Goal: Task Accomplishment & Management: Use online tool/utility

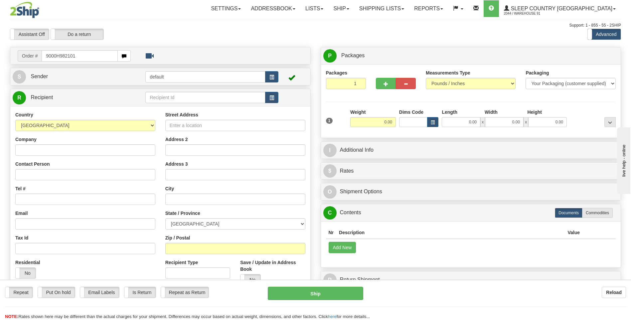
type input "9000H982101"
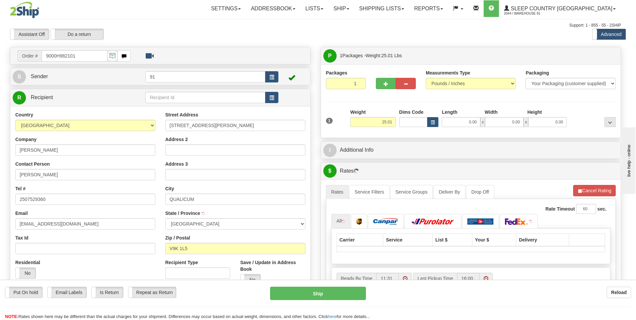
type input "QUALICUM BEACH"
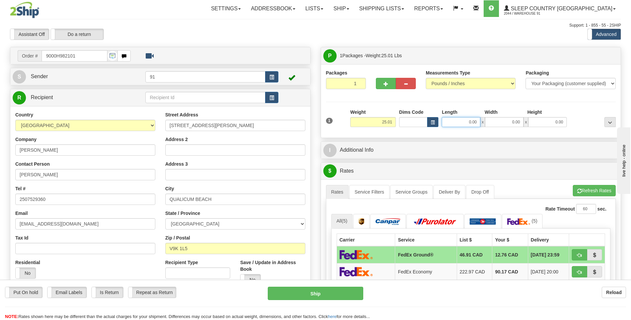
click at [461, 123] on input "0.00" at bounding box center [461, 122] width 39 height 10
click at [449, 121] on input "Length" at bounding box center [461, 122] width 39 height 10
type input "28.00"
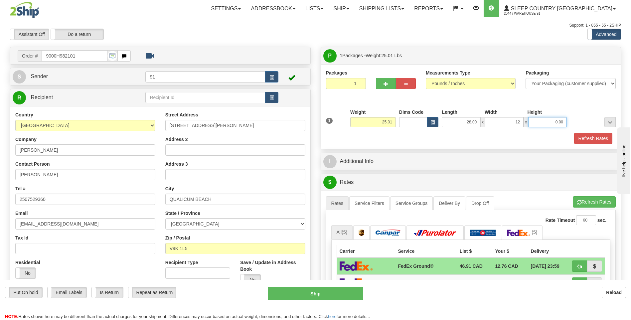
type input "12.00"
click at [589, 131] on div "1 Weight 25.01 Dims Code x x" at bounding box center [470, 121] width 293 height 24
click at [588, 135] on button "Refresh Rates" at bounding box center [593, 138] width 38 height 11
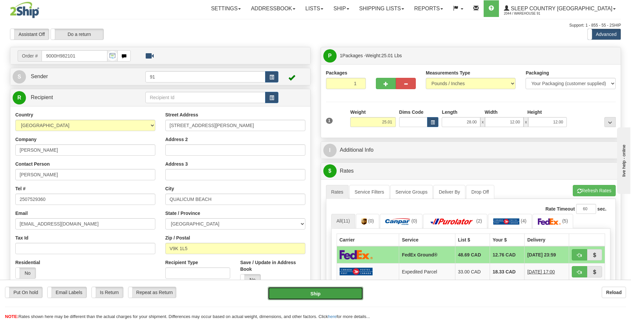
click at [313, 293] on button "Ship" at bounding box center [315, 293] width 95 height 13
type input "92"
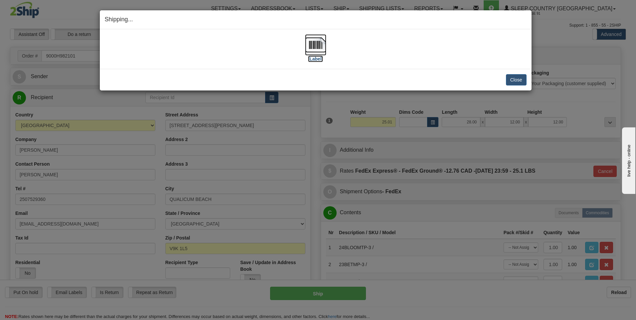
click at [318, 44] on img at bounding box center [315, 44] width 21 height 21
click at [519, 77] on button "Close" at bounding box center [516, 79] width 21 height 11
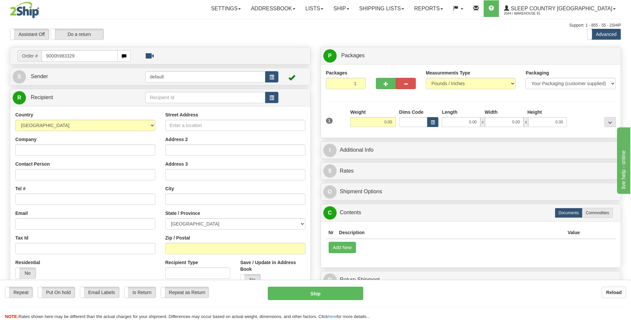
type input "9000h983329"
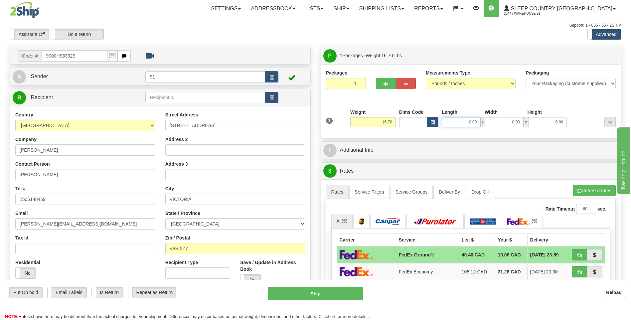
click at [462, 119] on input "0.00" at bounding box center [461, 122] width 39 height 10
type input "22.00"
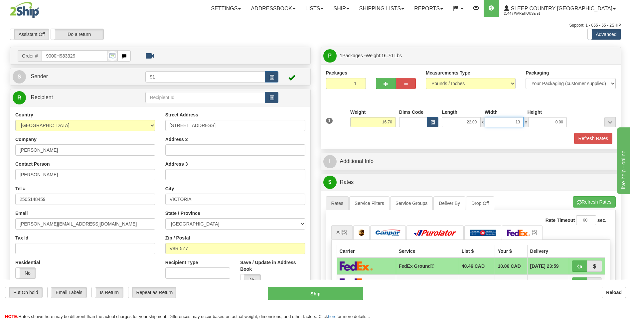
type input "13.00"
type input "12.00"
click at [591, 138] on button "Refresh Rates" at bounding box center [593, 138] width 38 height 11
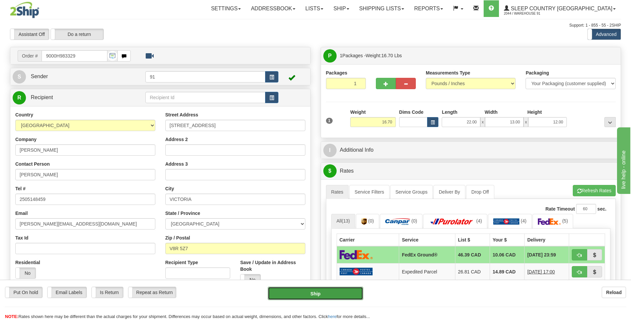
click at [306, 289] on button "Ship" at bounding box center [315, 293] width 95 height 13
type input "92"
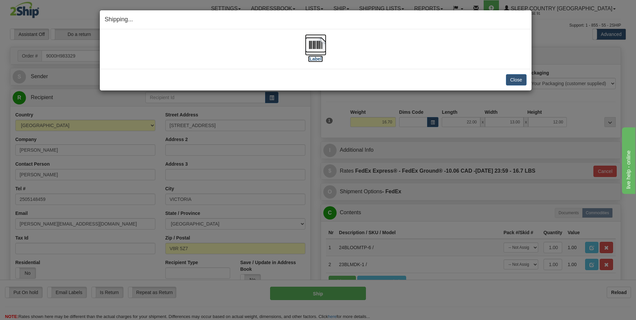
click at [315, 44] on img at bounding box center [315, 44] width 21 height 21
click at [513, 80] on button "Close" at bounding box center [516, 79] width 21 height 11
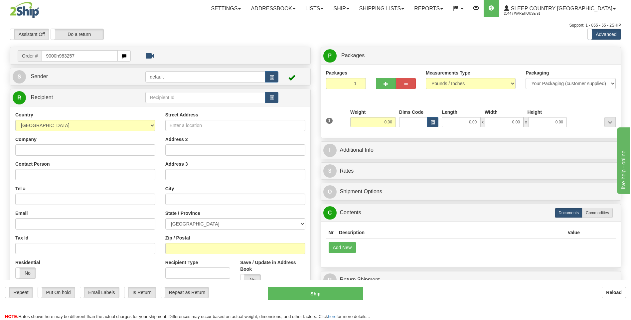
type input "9000h983257"
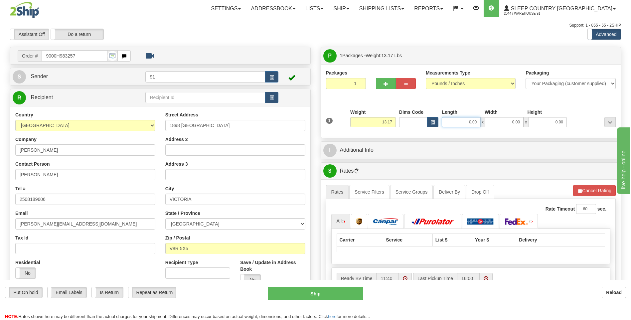
click at [475, 120] on input "0.00" at bounding box center [461, 122] width 39 height 10
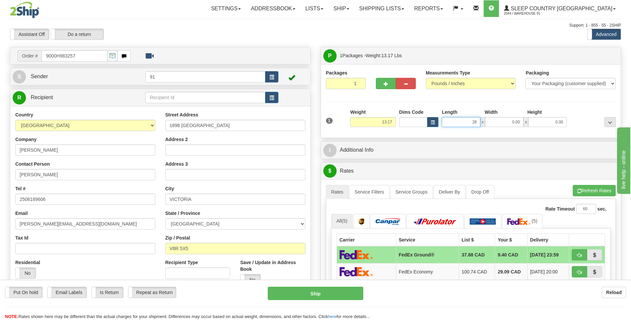
type input "28.00"
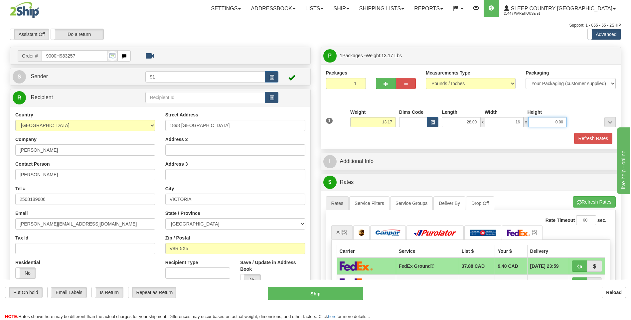
type input "16.00"
type input "14.00"
click at [595, 135] on button "Refresh Rates" at bounding box center [593, 138] width 38 height 11
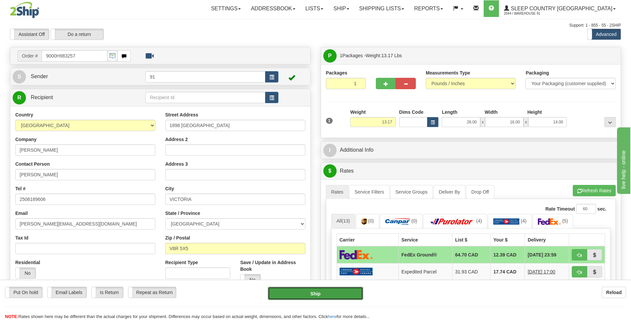
click at [310, 295] on button "Ship" at bounding box center [315, 293] width 95 height 13
type input "92"
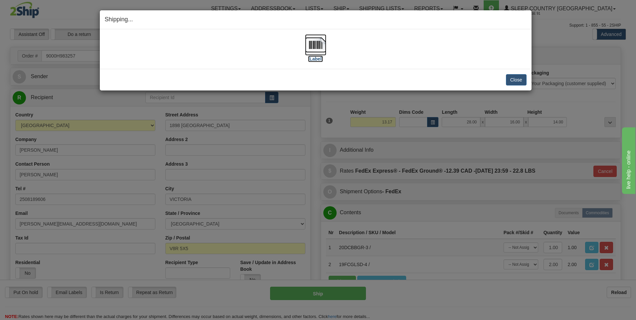
click at [313, 42] on img at bounding box center [315, 44] width 21 height 21
click at [522, 80] on button "Close" at bounding box center [516, 79] width 21 height 11
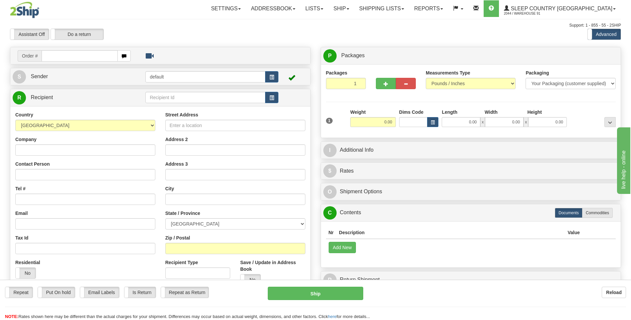
click at [519, 37] on div "Assistant On Assistant Off Do a return Do a return Previous Next Standard Advan…" at bounding box center [315, 34] width 621 height 11
type input "9007h982816"
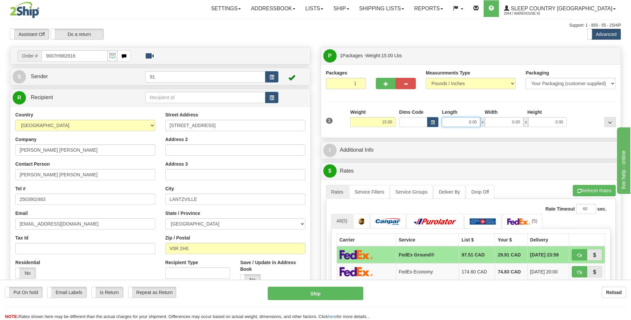
click at [466, 123] on input "0.00" at bounding box center [461, 122] width 39 height 10
type input "12.00"
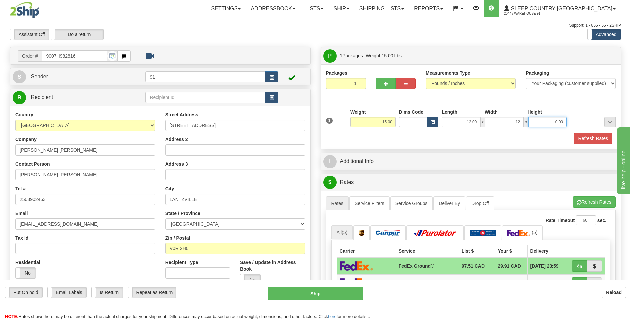
type input "12.00"
type input "10.00"
click at [582, 135] on button "Refresh Rates" at bounding box center [593, 138] width 38 height 11
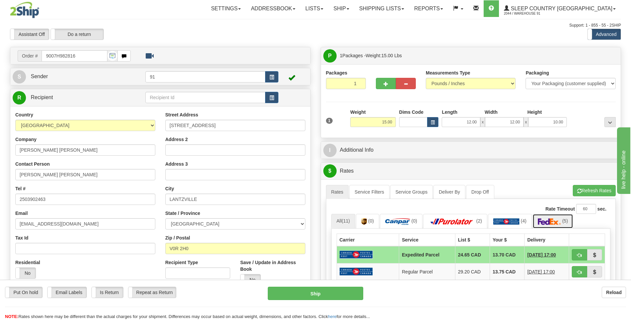
click at [545, 219] on img at bounding box center [549, 221] width 23 height 7
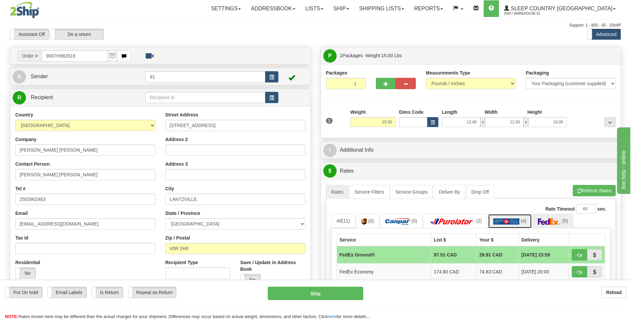
click at [511, 219] on img at bounding box center [506, 221] width 26 height 7
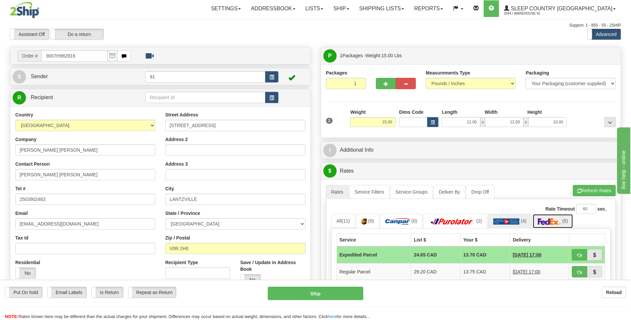
click at [548, 221] on img at bounding box center [549, 221] width 23 height 7
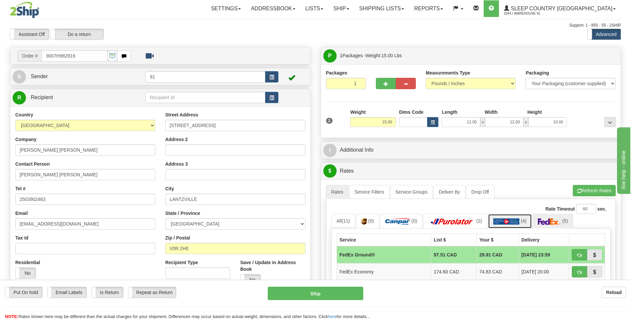
click at [500, 220] on img at bounding box center [506, 221] width 26 height 7
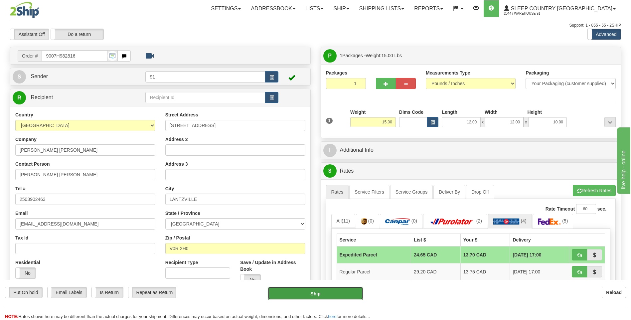
click at [317, 293] on button "Ship" at bounding box center [315, 293] width 95 height 13
type input "DOM.EP"
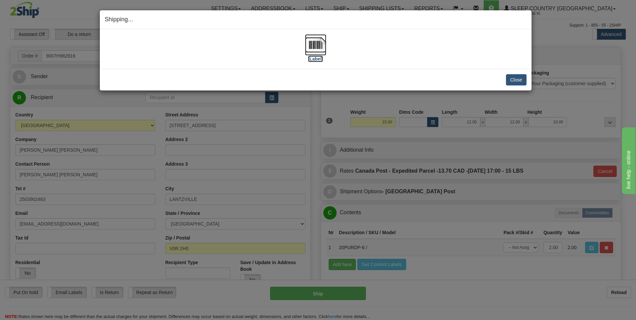
click at [311, 40] on img at bounding box center [315, 44] width 21 height 21
click at [516, 79] on button "Close" at bounding box center [516, 79] width 21 height 11
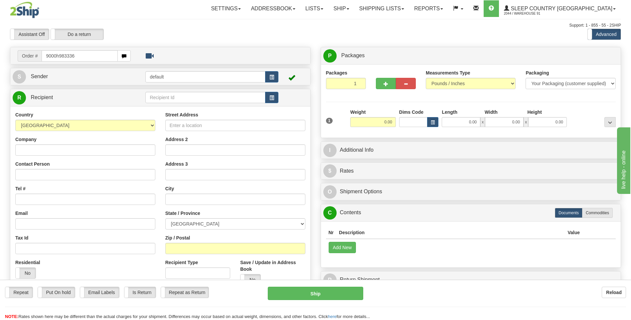
type input "9000h983336"
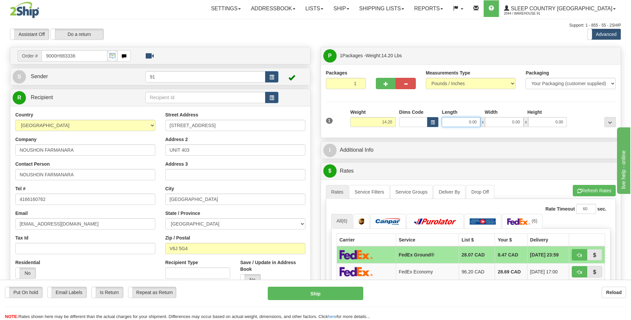
click at [460, 119] on input "0.00" at bounding box center [461, 122] width 39 height 10
type input "20.00"
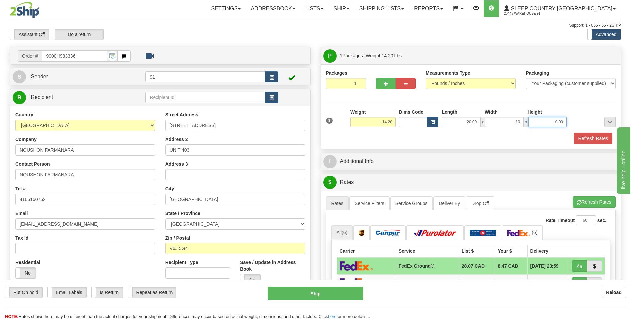
type input "10.00"
click at [588, 138] on button "Refresh Rates" at bounding box center [593, 138] width 38 height 11
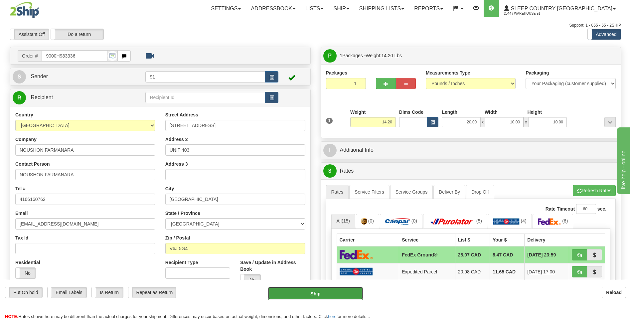
click at [315, 293] on button "Ship" at bounding box center [315, 293] width 95 height 13
type input "92"
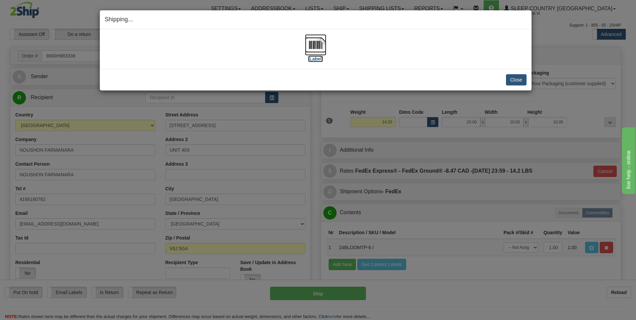
click at [315, 43] on img at bounding box center [315, 44] width 21 height 21
click at [514, 78] on button "Close" at bounding box center [516, 79] width 21 height 11
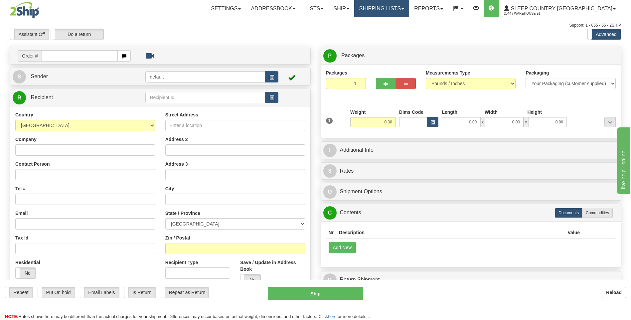
click at [409, 9] on link "Shipping lists" at bounding box center [381, 8] width 55 height 17
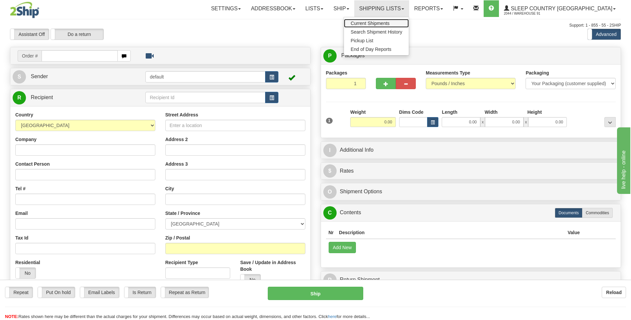
click at [389, 21] on span "Current Shipments" at bounding box center [370, 23] width 39 height 5
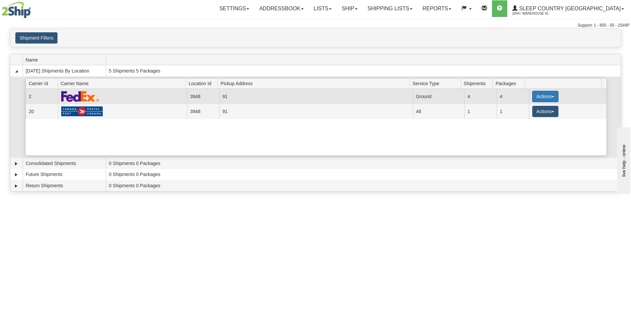
click at [542, 96] on button "Actions" at bounding box center [545, 96] width 27 height 11
click at [516, 117] on span "Close" at bounding box center [519, 117] width 15 height 5
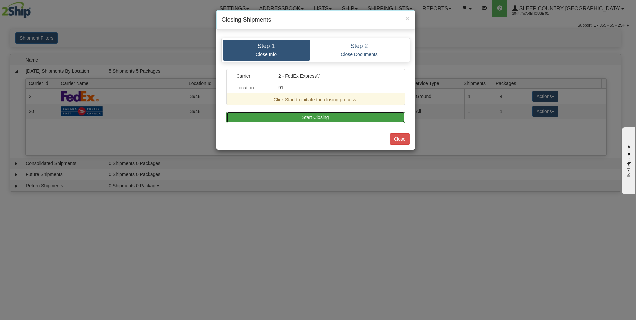
click at [309, 118] on button "Start Closing" at bounding box center [315, 117] width 179 height 11
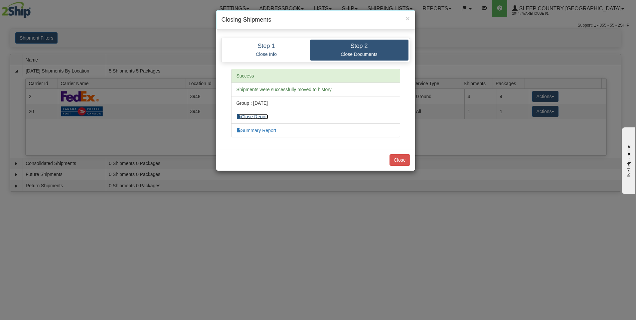
click at [247, 118] on link "Close Report" at bounding box center [252, 116] width 32 height 5
click at [394, 160] on button "Close" at bounding box center [399, 159] width 21 height 11
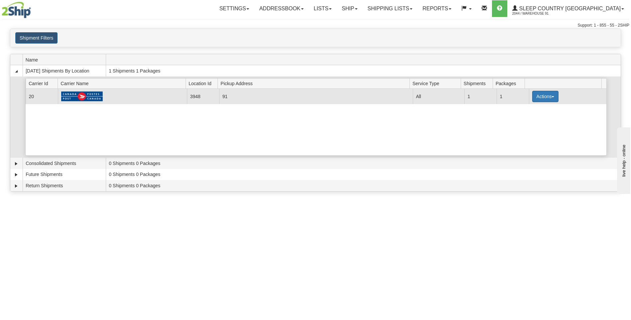
click at [540, 96] on button "Actions" at bounding box center [545, 96] width 27 height 11
click at [519, 127] on span "Pickup" at bounding box center [521, 126] width 18 height 5
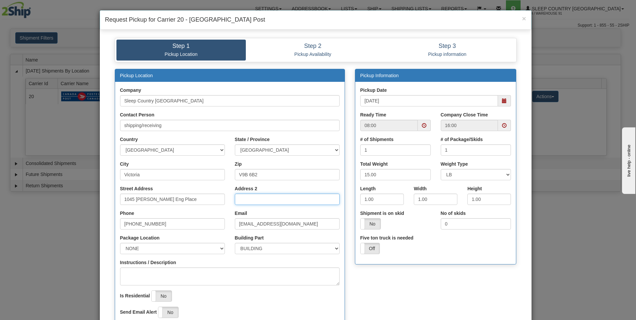
click at [246, 201] on input "Address 2" at bounding box center [287, 199] width 105 height 11
click at [246, 198] on input "Address 2" at bounding box center [287, 199] width 105 height 11
drag, startPoint x: 139, startPoint y: 175, endPoint x: 112, endPoint y: 171, distance: 27.2
click at [115, 171] on div "Pickup Location Company Sleep Country [GEOGRAPHIC_DATA] Contact Person shipping…" at bounding box center [230, 199] width 230 height 260
click at [153, 175] on input "L" at bounding box center [172, 174] width 105 height 11
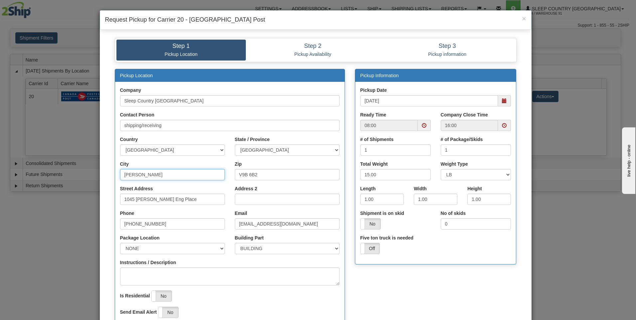
type input "[PERSON_NAME]"
click at [251, 200] on input "Address 2" at bounding box center [287, 199] width 105 height 11
click at [234, 265] on div "Instructions / Description" at bounding box center [230, 272] width 220 height 26
click at [241, 198] on input "Address 2" at bounding box center [287, 199] width 105 height 11
click at [250, 201] on input "10" at bounding box center [287, 199] width 105 height 11
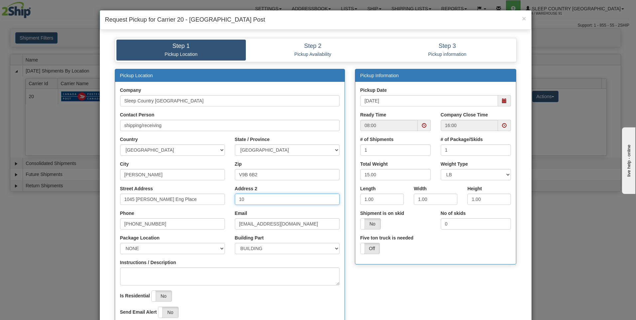
type input "1045 [PERSON_NAME] Eng Place"
click at [220, 247] on select "NONE FRONT REAR SIDE" at bounding box center [172, 248] width 105 height 11
select select "1"
click at [120, 243] on select "NONE FRONT REAR SIDE" at bounding box center [172, 248] width 105 height 11
click at [331, 249] on select "BUILDING APARTMENT DEPARTMENT FLOOR ROOM SUITE" at bounding box center [287, 248] width 105 height 11
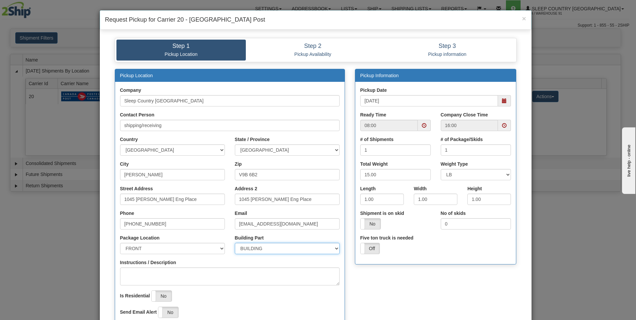
click at [331, 247] on select "BUILDING APARTMENT DEPARTMENT FLOOR ROOM SUITE" at bounding box center [287, 248] width 105 height 11
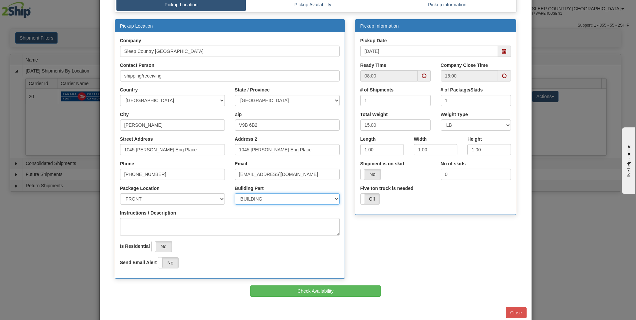
scroll to position [63, 0]
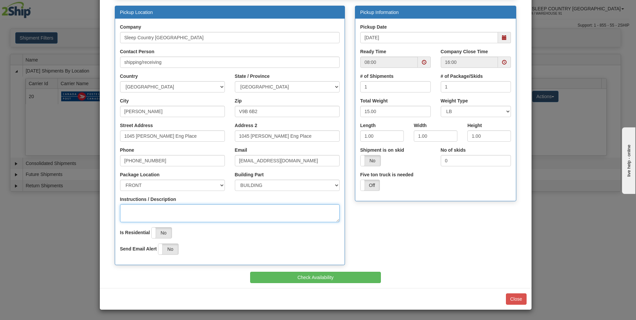
click at [127, 209] on textarea "Instructions / Description" at bounding box center [230, 213] width 220 height 18
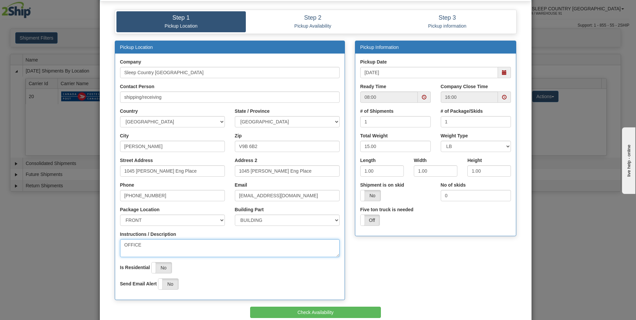
scroll to position [0, 0]
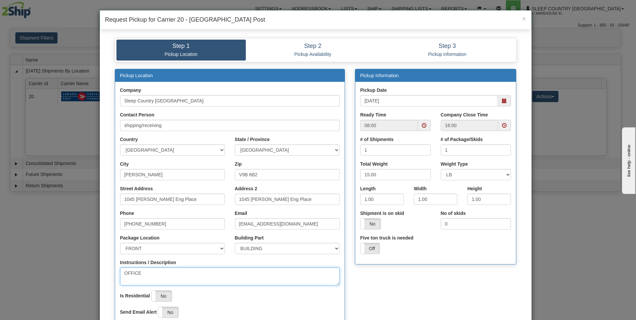
click at [422, 124] on span at bounding box center [424, 125] width 5 height 5
type textarea "OFFICE"
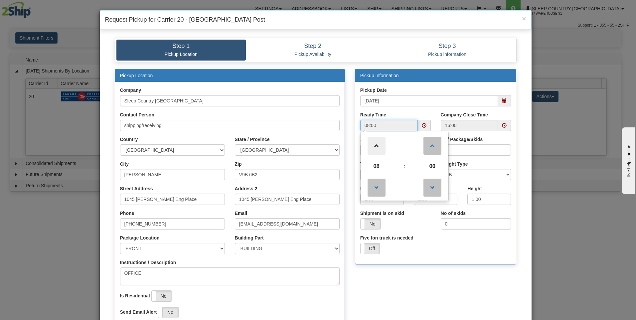
click at [375, 142] on span at bounding box center [377, 146] width 18 height 18
type input "12:00"
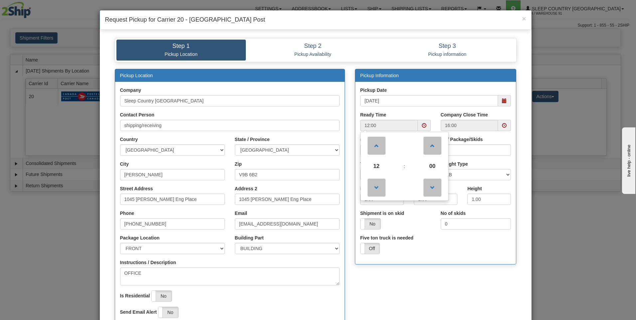
click at [436, 112] on div "Company Close Time 16:00" at bounding box center [476, 123] width 80 height 25
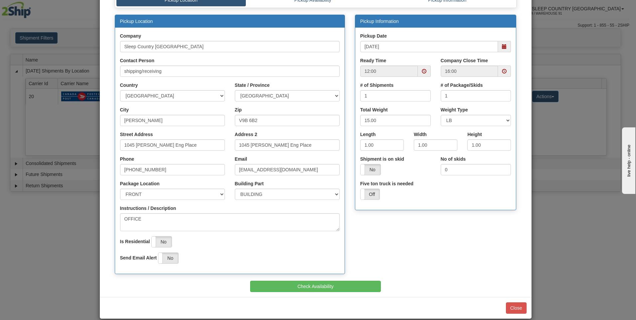
scroll to position [63, 0]
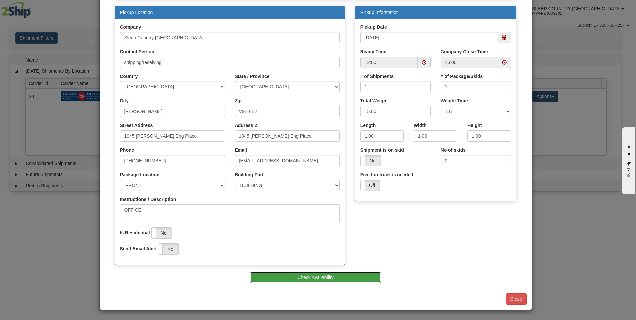
click at [309, 277] on button "Check Availability" at bounding box center [315, 277] width 131 height 11
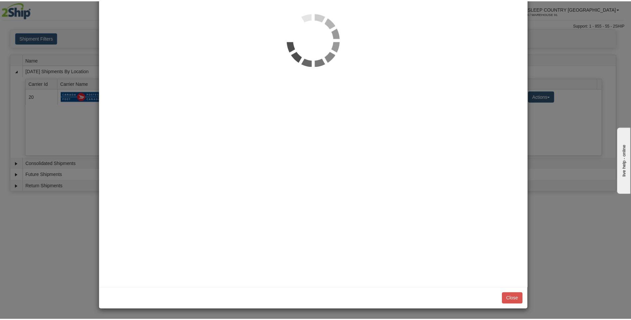
scroll to position [0, 0]
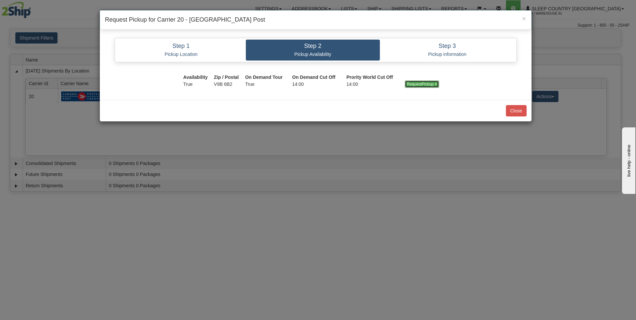
click at [423, 84] on input "RequestPickup #" at bounding box center [422, 83] width 34 height 7
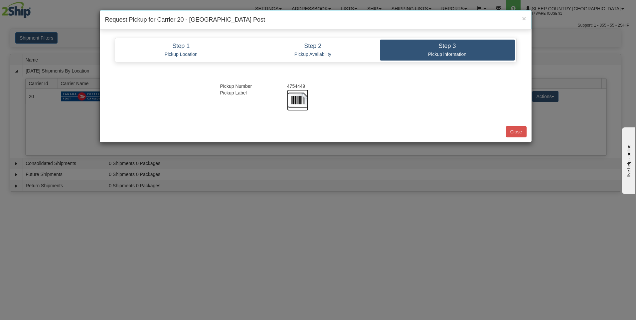
click at [298, 100] on img at bounding box center [297, 99] width 21 height 21
click at [515, 132] on button "Close" at bounding box center [516, 131] width 21 height 11
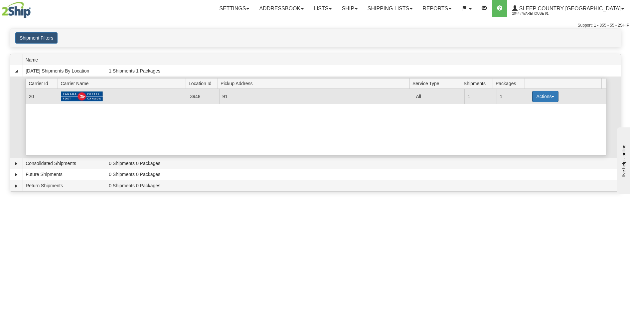
click at [543, 98] on button "Actions" at bounding box center [545, 96] width 27 height 11
click at [519, 119] on span "Close" at bounding box center [519, 117] width 15 height 5
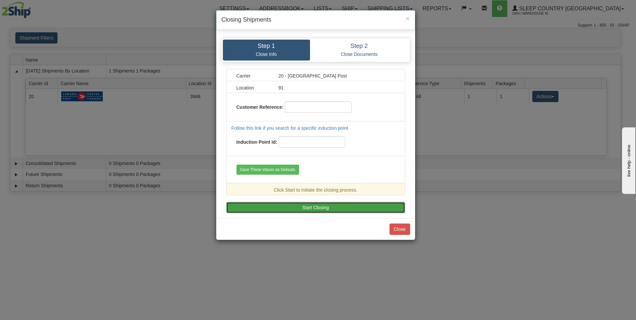
click at [309, 207] on button "Start Closing" at bounding box center [315, 207] width 179 height 11
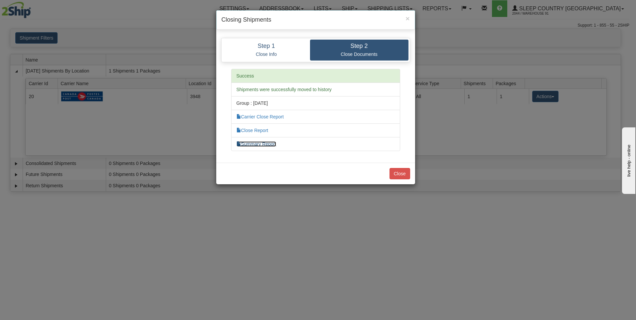
click at [252, 145] on link "Summary Report" at bounding box center [256, 143] width 40 height 5
click at [259, 116] on link "Carrier Close Report" at bounding box center [259, 116] width 47 height 5
click at [256, 130] on link "Close Report" at bounding box center [252, 130] width 32 height 5
drag, startPoint x: 404, startPoint y: 173, endPoint x: 420, endPoint y: 174, distance: 16.0
click at [404, 173] on button "Close" at bounding box center [399, 173] width 21 height 11
